Goal: Find specific page/section: Find specific page/section

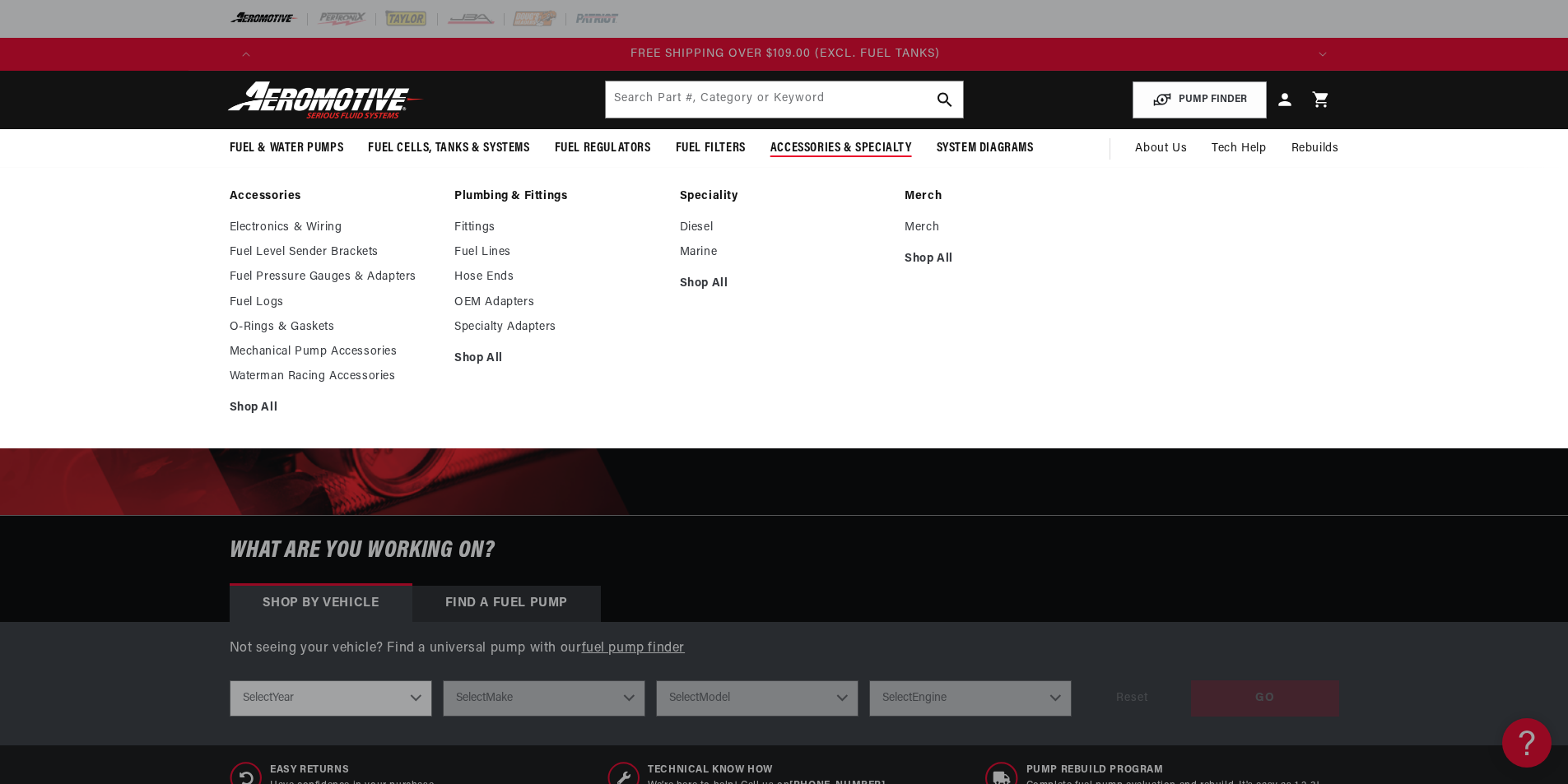
scroll to position [0, 3131]
click at [495, 254] on link "Fuel Lines" at bounding box center [559, 252] width 209 height 15
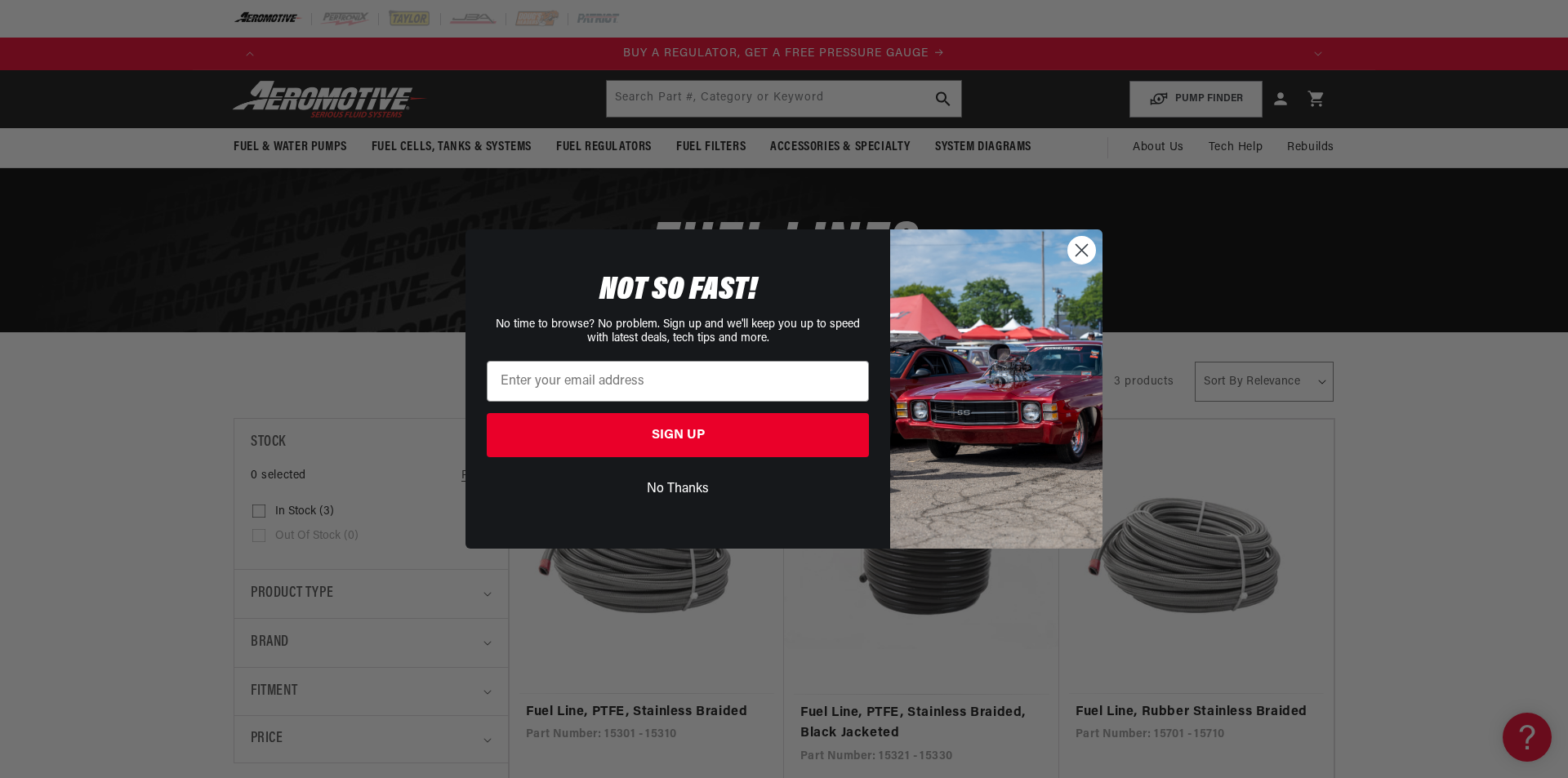
click at [1070, 250] on circle "Close dialog" at bounding box center [1081, 250] width 27 height 27
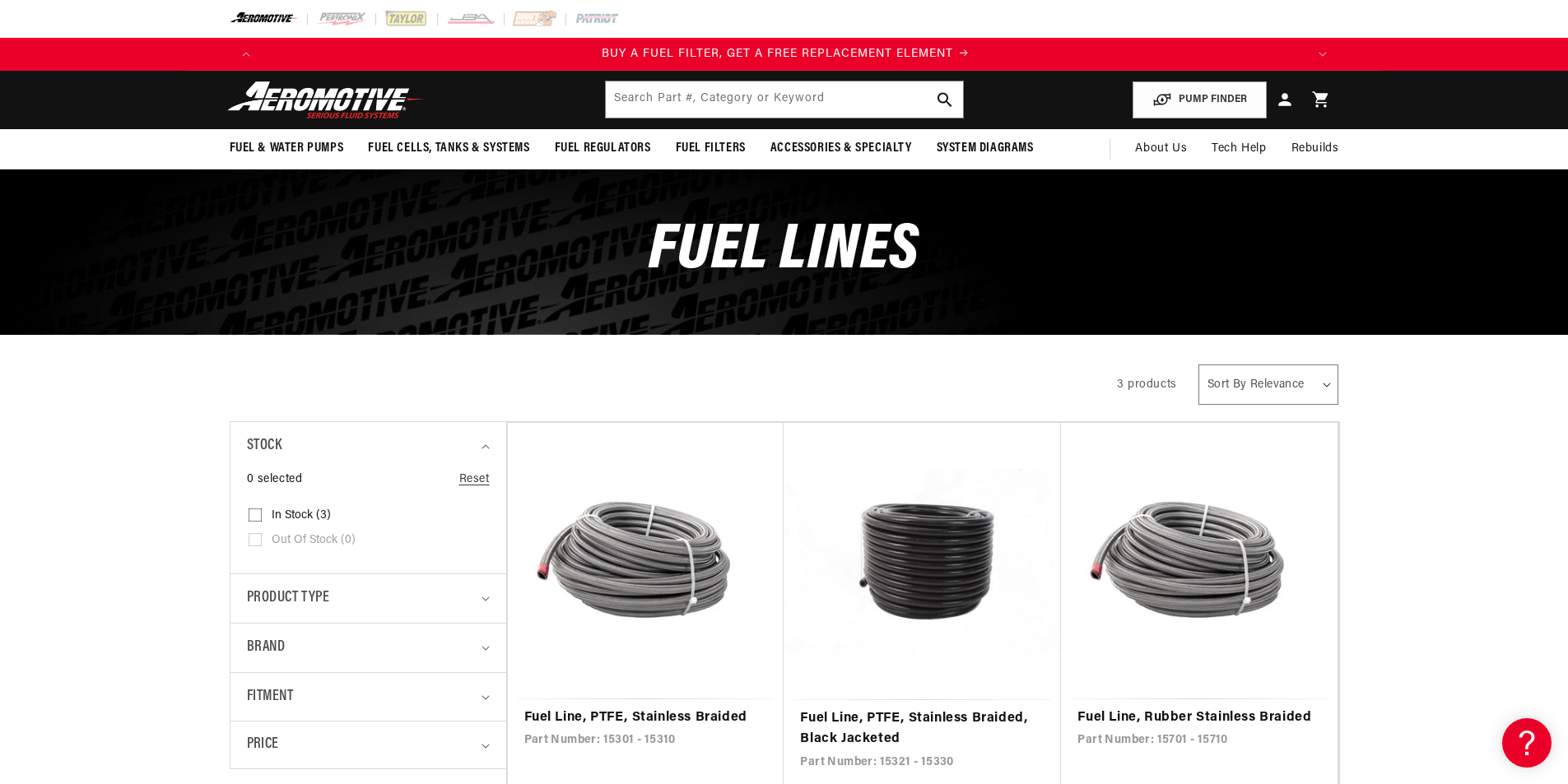
scroll to position [0, 1044]
